Goal: Information Seeking & Learning: Learn about a topic

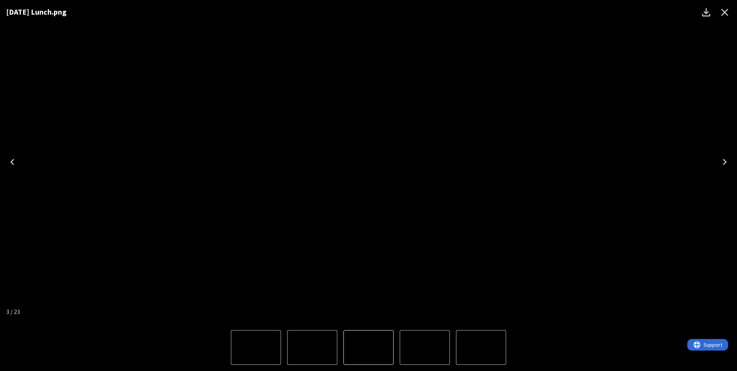
click at [733, 7] on button "Close" at bounding box center [725, 12] width 19 height 19
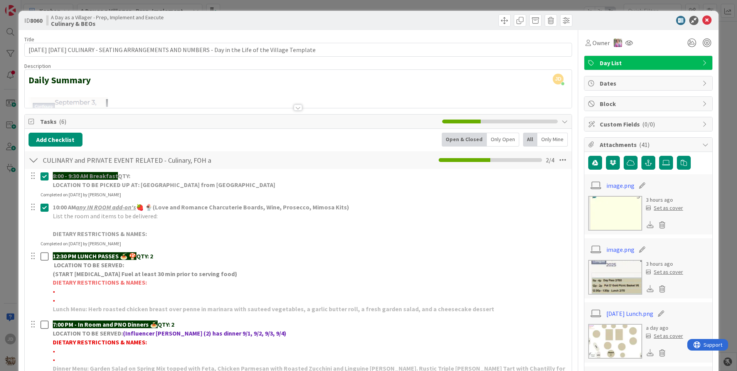
click at [733, 7] on button "Close" at bounding box center [725, 12] width 19 height 19
click at [705, 19] on icon at bounding box center [707, 20] width 9 height 9
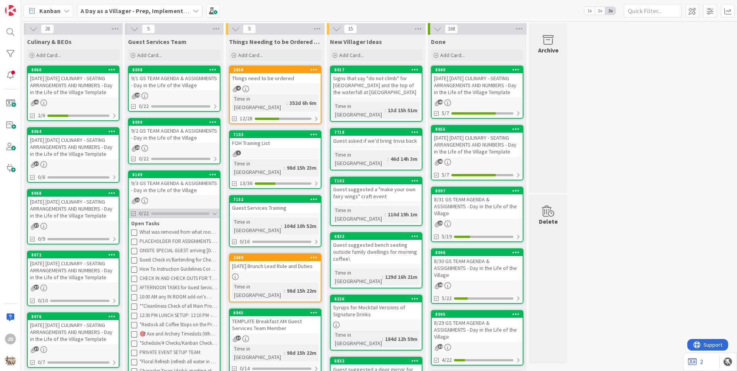
click at [214, 215] on div at bounding box center [214, 214] width 5 height 6
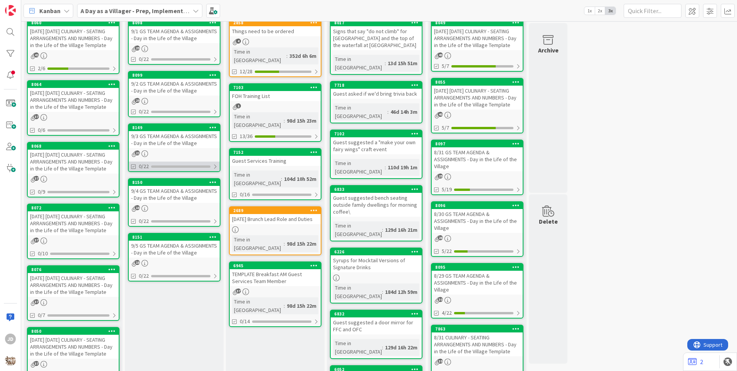
scroll to position [47, 0]
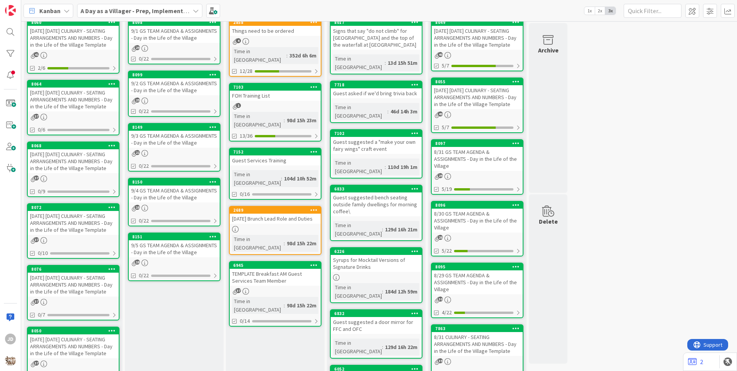
click at [178, 194] on div "9/4 GS TEAM AGENDA & ASSIGNMENTS - Day in the Life of the Village" at bounding box center [174, 194] width 91 height 17
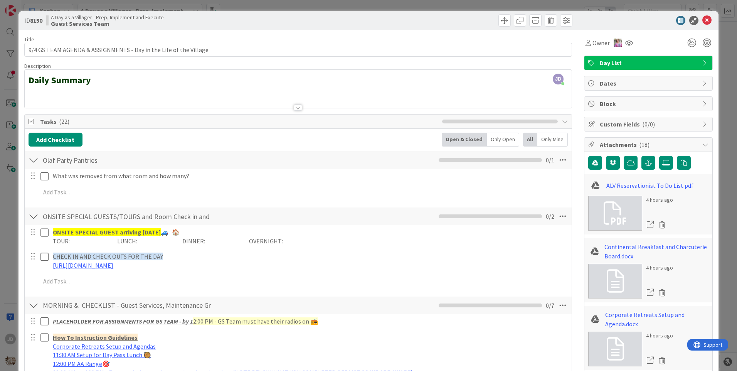
click at [703, 24] on icon at bounding box center [707, 20] width 9 height 9
click at [710, 25] on div "28 Culinary & BEOs Add Card... 8060 [DATE] [DATE] CULINARY - SEATING ARRANGEMEN…" at bounding box center [379, 317] width 713 height 682
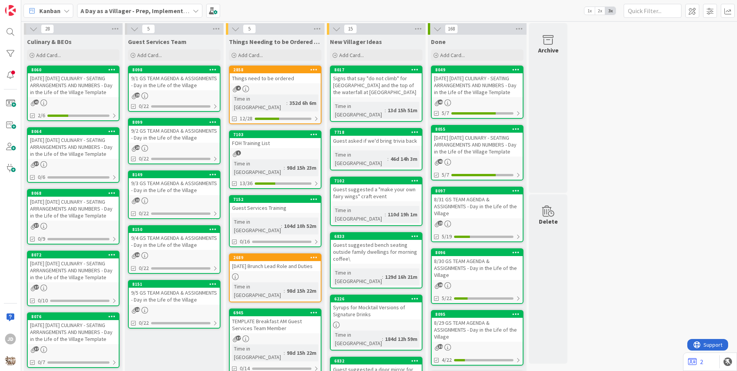
click at [42, 168] on icon at bounding box center [44, 164] width 7 height 7
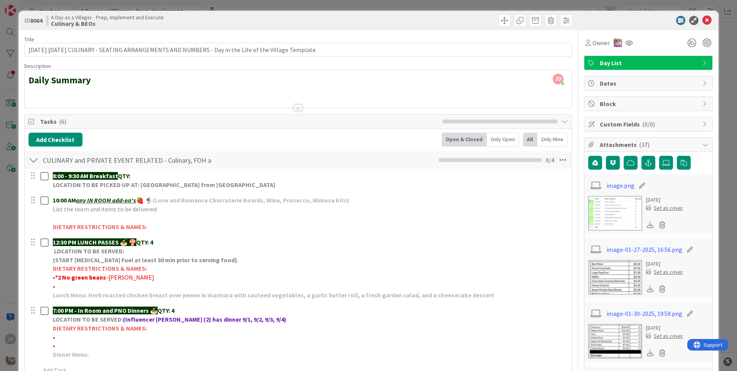
click at [703, 20] on icon at bounding box center [707, 20] width 9 height 9
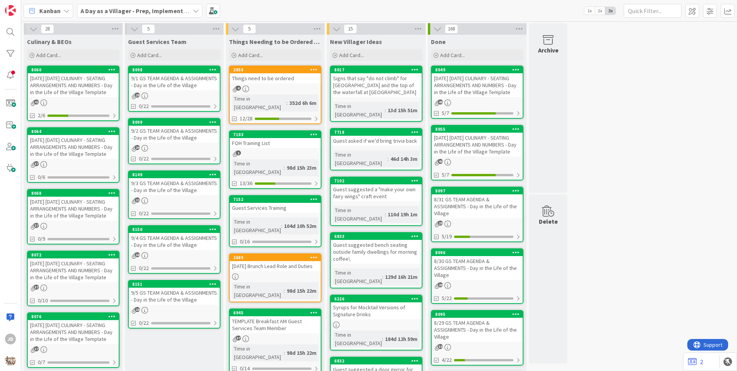
click at [44, 221] on div "[DATE] [DATE] CULINARY - SEATING ARRANGEMENTS AND NUMBERS - Day in the Life of …" at bounding box center [73, 209] width 91 height 24
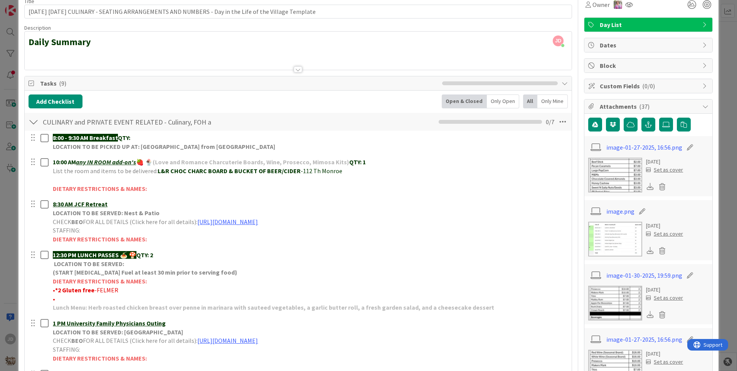
scroll to position [45, 0]
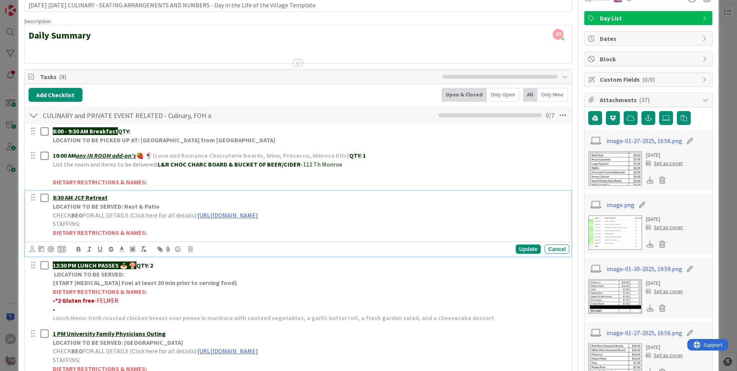
click at [69, 199] on u "8:30 AM JCF Retreat" at bounding box center [80, 198] width 55 height 8
click at [356, 220] on p "STAFFING:" at bounding box center [310, 223] width 514 height 9
click at [258, 216] on link "[URL][DOMAIN_NAME]" at bounding box center [227, 215] width 61 height 8
click at [317, 226] on link "[URL][DOMAIN_NAME]" at bounding box center [290, 230] width 53 height 10
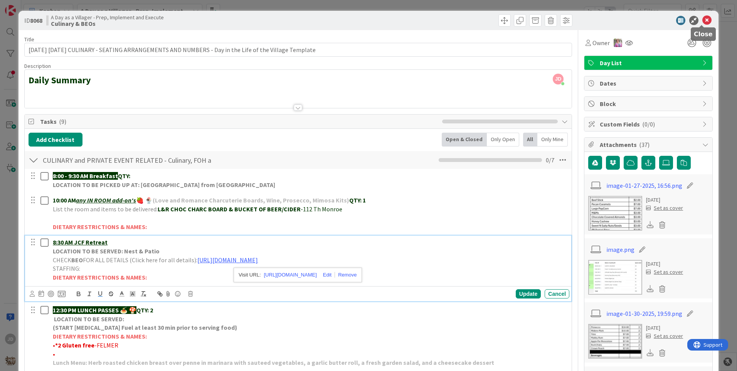
click at [705, 20] on icon at bounding box center [707, 20] width 9 height 9
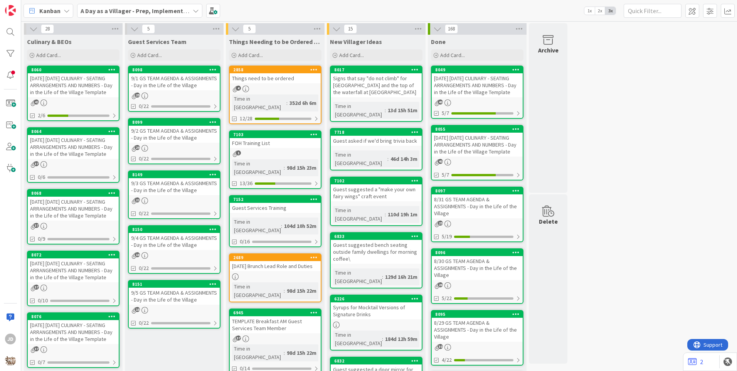
click at [155, 142] on div "9/2 GS TEAM AGENDA & ASSIGNMENTS - Day in the Life of the Village" at bounding box center [174, 134] width 91 height 17
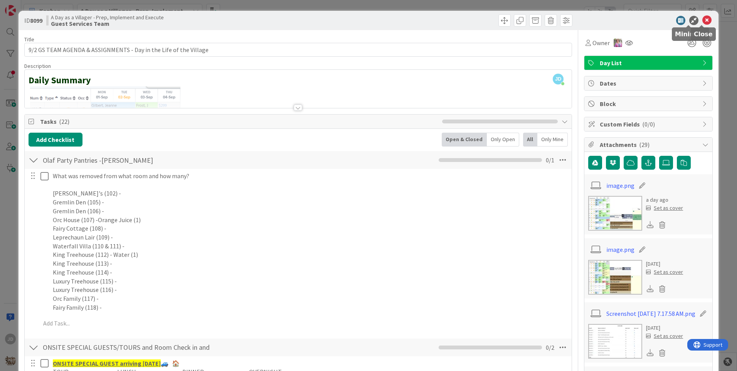
click at [703, 23] on icon at bounding box center [707, 20] width 9 height 9
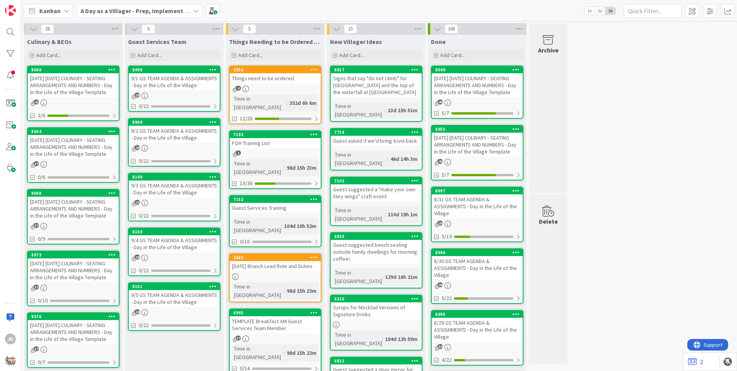
click at [158, 246] on div "9/4 GS TEAM AGENDA & ASSIGNMENTS - Day in the Life of the Village" at bounding box center [174, 243] width 91 height 17
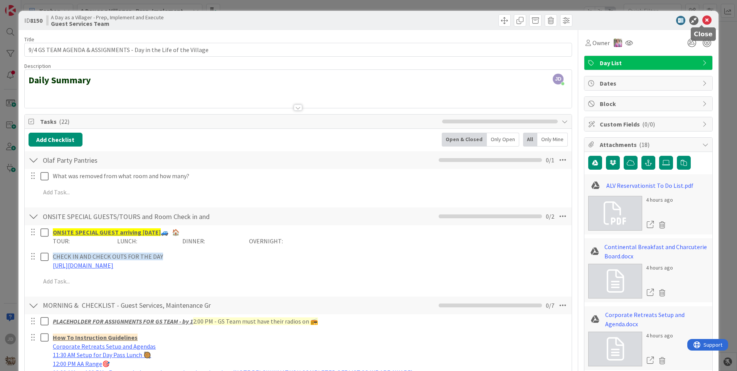
click at [705, 22] on icon at bounding box center [707, 20] width 9 height 9
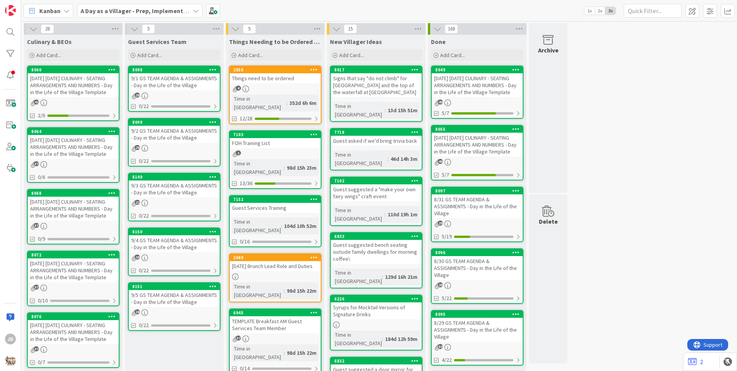
click at [62, 216] on div "[DATE] [DATE] CULINARY - SEATING ARRANGEMENTS AND NUMBERS - Day in the Life of …" at bounding box center [73, 209] width 91 height 24
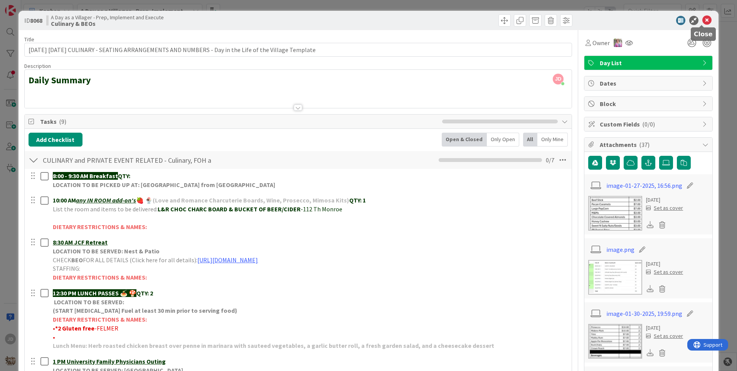
click at [703, 20] on icon at bounding box center [707, 20] width 9 height 9
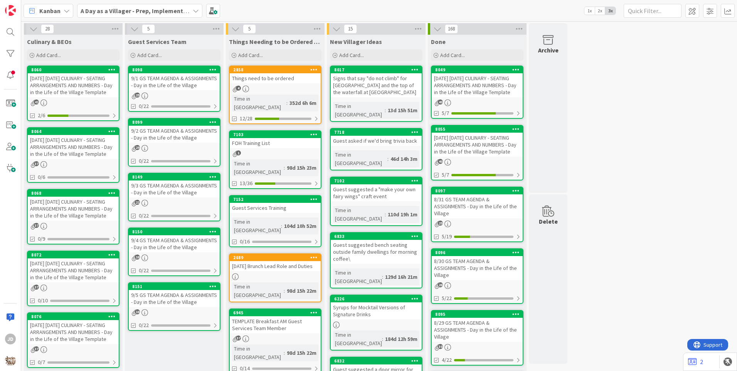
click at [190, 190] on div "9/3 GS TEAM AGENDA & ASSIGNMENTS - Day in the Life of the Village" at bounding box center [174, 189] width 91 height 17
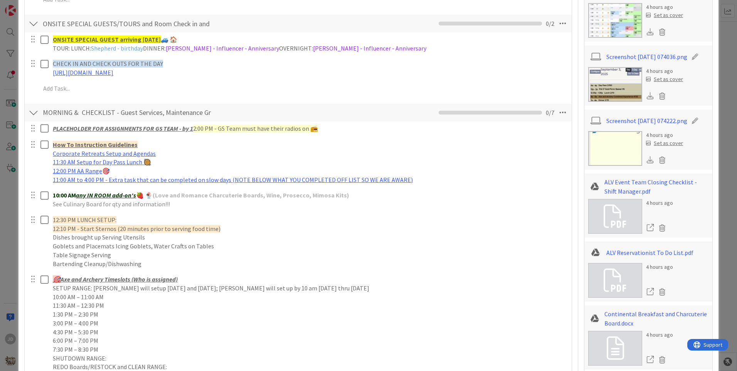
scroll to position [231, 0]
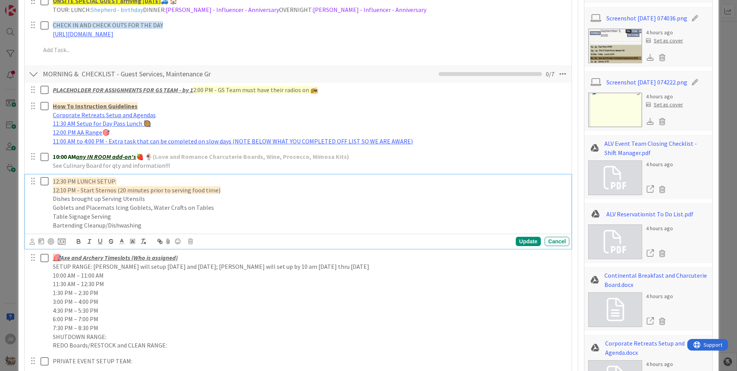
click at [157, 175] on div "12:30 PM LUNCH SETUP: 12:10 PM - Start Sternos (20 minutes prior to serving foo…" at bounding box center [310, 203] width 520 height 57
drag, startPoint x: 176, startPoint y: 179, endPoint x: 123, endPoint y: 182, distance: 52.9
click at [122, 182] on p "12:30 PM LUNCH SETUP: [PERSON_NAME], Harley, Kaden" at bounding box center [310, 181] width 514 height 9
click at [122, 178] on span "12:30 PM LUNCH SETUP: [PERSON_NAME], Harley, Kaden" at bounding box center [128, 181] width 151 height 8
drag, startPoint x: 120, startPoint y: 181, endPoint x: 179, endPoint y: 183, distance: 59.8
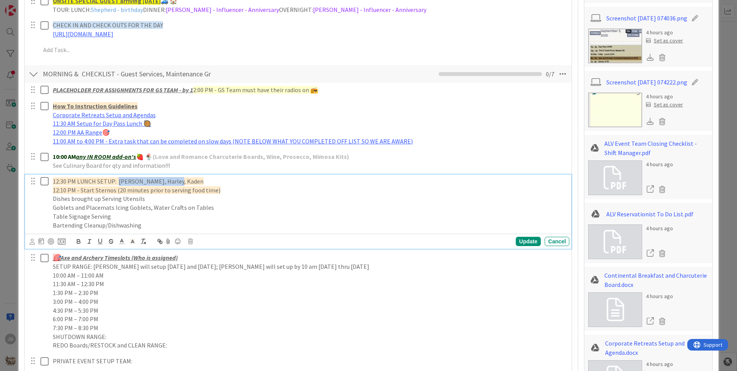
click at [179, 183] on p "12:30 PM LUNCH SETUP: [PERSON_NAME], Harley, Kaden" at bounding box center [310, 181] width 514 height 9
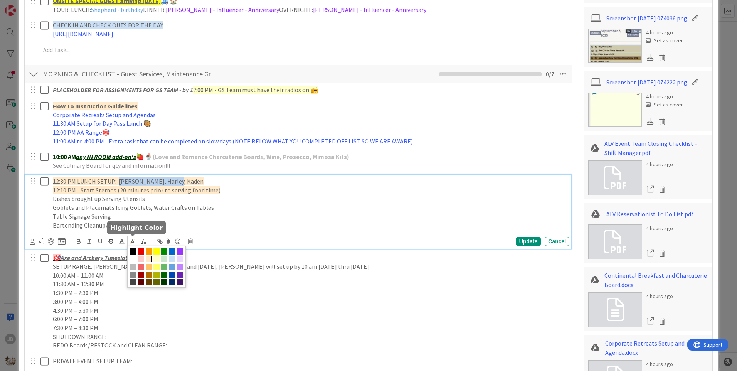
click at [132, 241] on polyline at bounding box center [132, 241] width 3 height 3
click at [154, 251] on span at bounding box center [157, 251] width 6 height 6
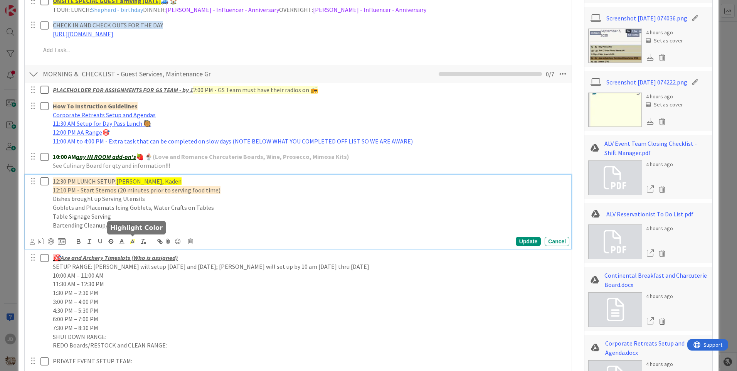
click at [164, 213] on p "Table Signage Serving" at bounding box center [310, 216] width 514 height 9
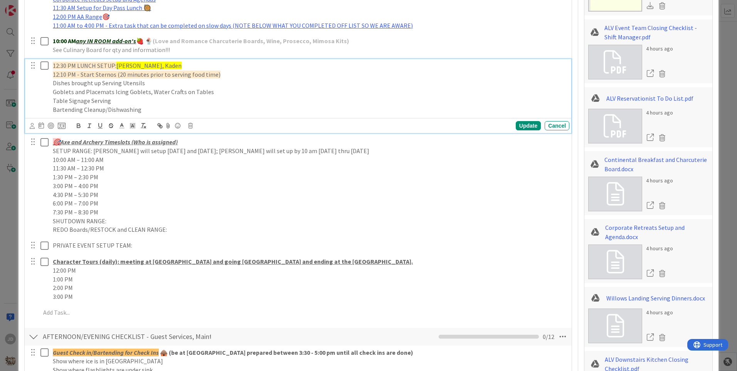
scroll to position [386, 0]
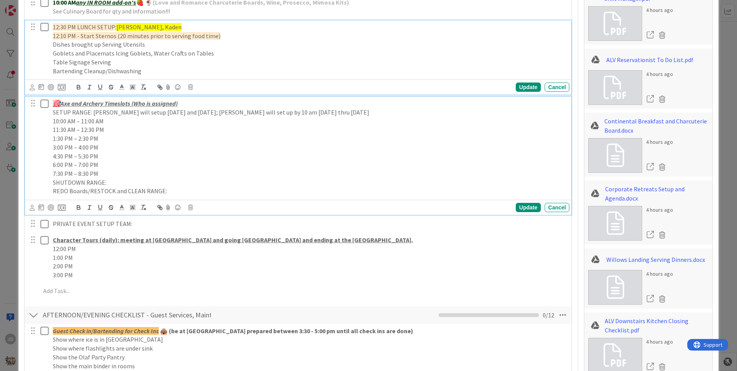
click at [215, 108] on p "SETUP RANGE: [PERSON_NAME] will setup [DATE] and [DATE]; [PERSON_NAME] will set…" at bounding box center [310, 112] width 514 height 9
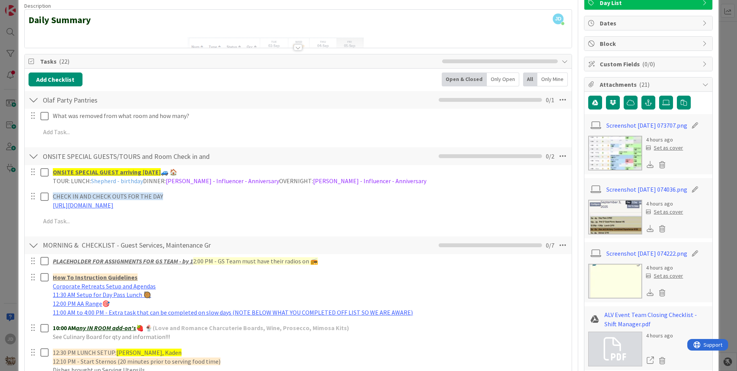
scroll to position [0, 0]
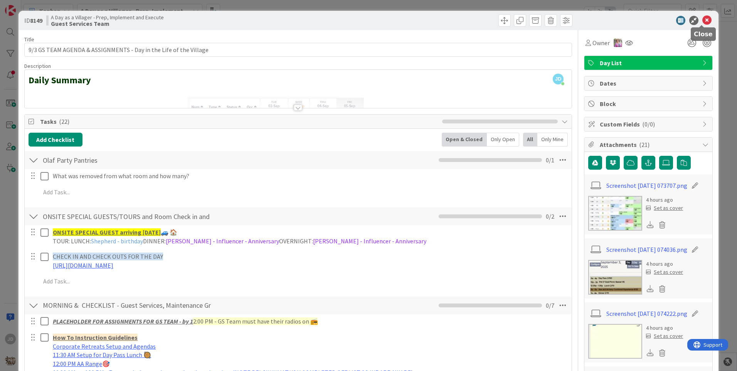
click at [703, 20] on icon at bounding box center [707, 20] width 9 height 9
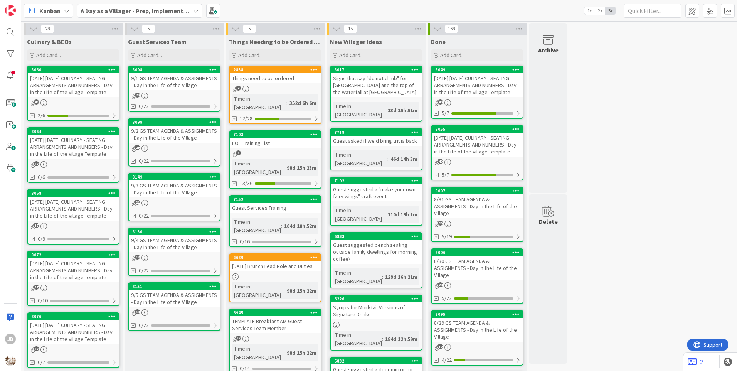
click at [150, 182] on div "9/3 GS TEAM AGENDA & ASSIGNMENTS - Day in the Life of the Village" at bounding box center [174, 189] width 91 height 17
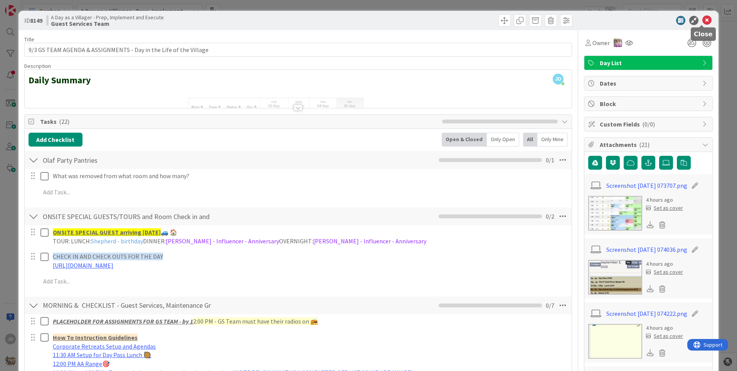
click at [703, 20] on icon at bounding box center [707, 20] width 9 height 9
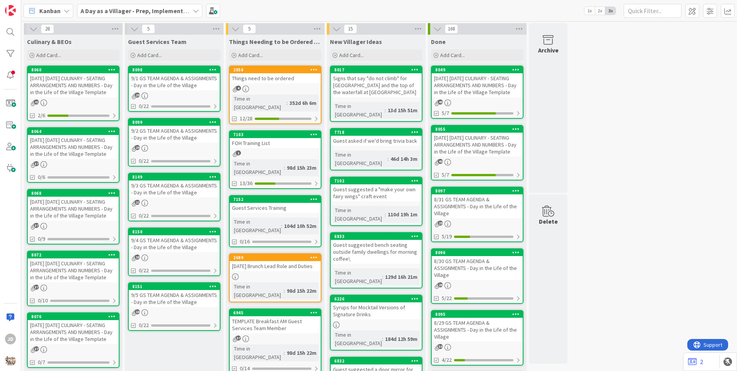
click at [142, 126] on div "9/2 GS TEAM AGENDA & ASSIGNMENTS - Day in the Life of the Village" at bounding box center [174, 134] width 91 height 17
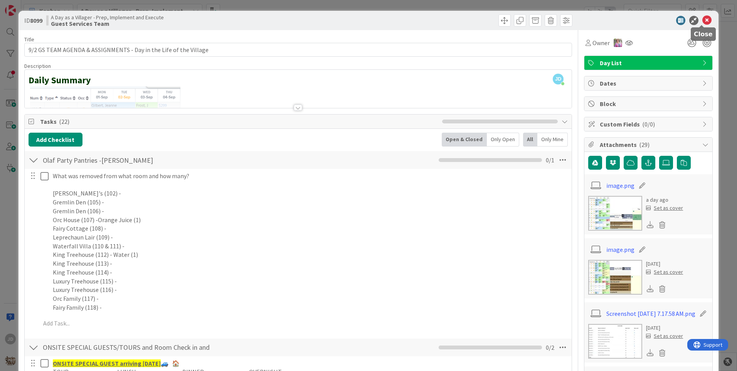
click at [703, 19] on icon at bounding box center [707, 20] width 9 height 9
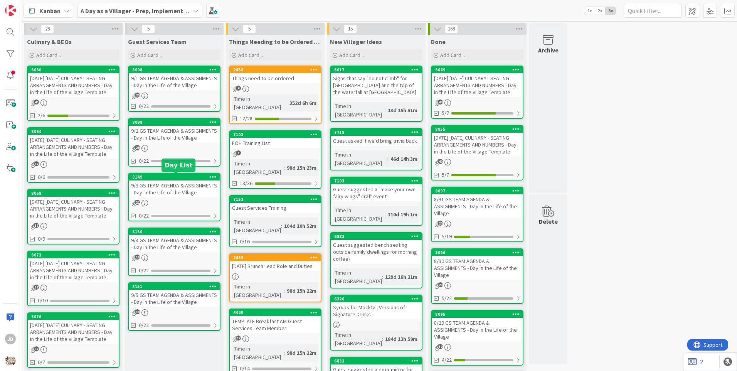
click at [173, 184] on div "9/3 GS TEAM AGENDA & ASSIGNMENTS - Day in the Life of the Village" at bounding box center [174, 189] width 91 height 17
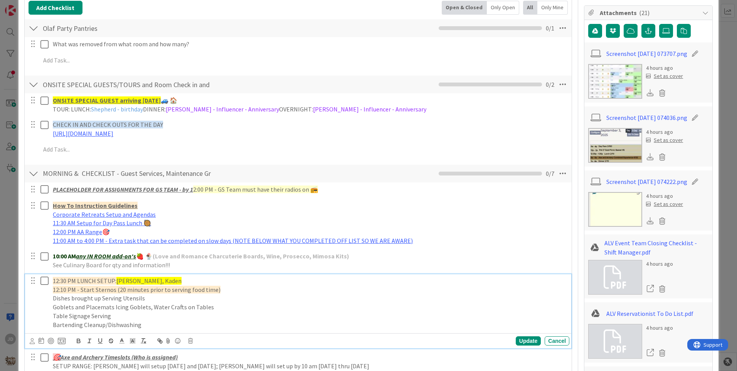
click at [130, 280] on span "[PERSON_NAME], Kaden" at bounding box center [148, 281] width 65 height 8
click at [516, 339] on div "Update" at bounding box center [528, 340] width 25 height 9
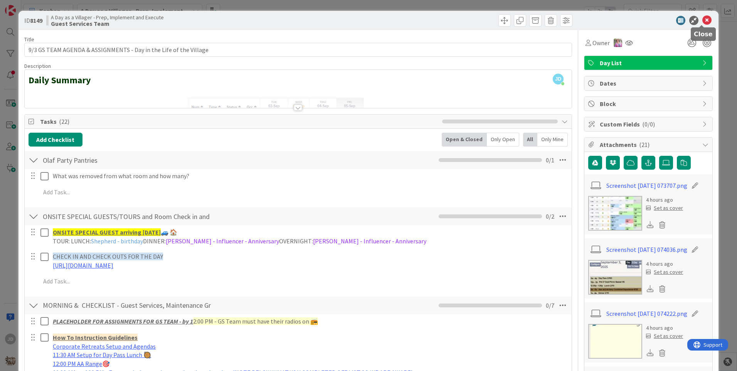
click at [703, 19] on icon at bounding box center [707, 20] width 9 height 9
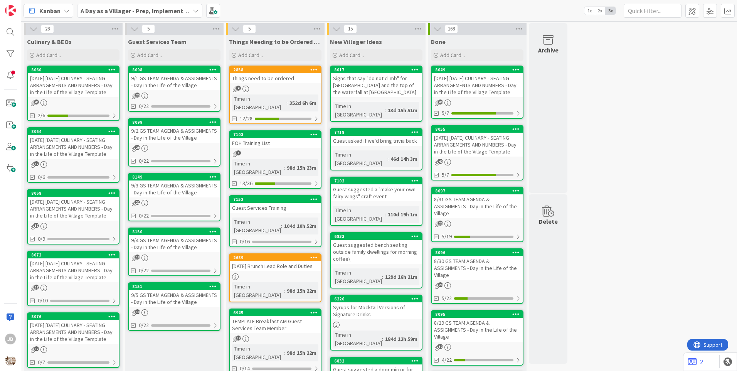
click at [95, 89] on div "[DATE] [DATE] CULINARY - SEATING ARRANGEMENTS AND NUMBERS - Day in the Life of …" at bounding box center [73, 85] width 91 height 24
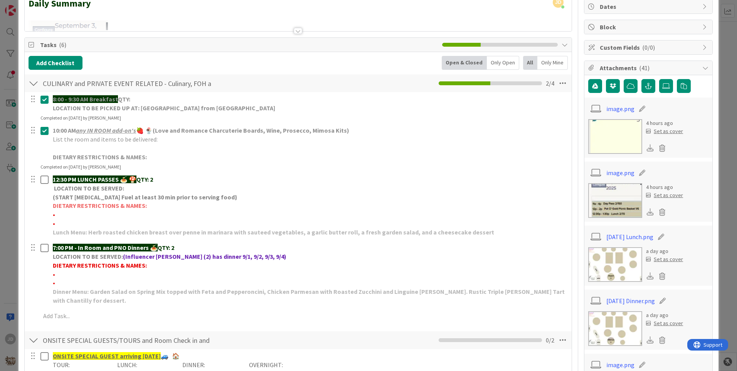
scroll to position [77, 0]
click at [611, 237] on link "[DATE] Lunch.png" at bounding box center [630, 236] width 47 height 9
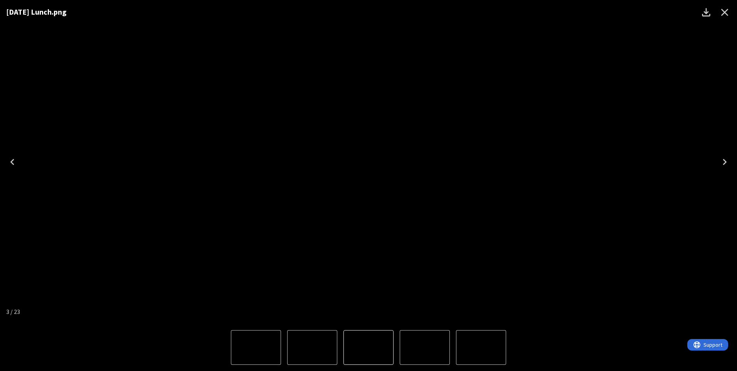
click at [727, 164] on icon "Next" at bounding box center [725, 162] width 12 height 12
click at [11, 161] on icon "Previous" at bounding box center [12, 162] width 12 height 12
